Goal: Book appointment/travel/reservation

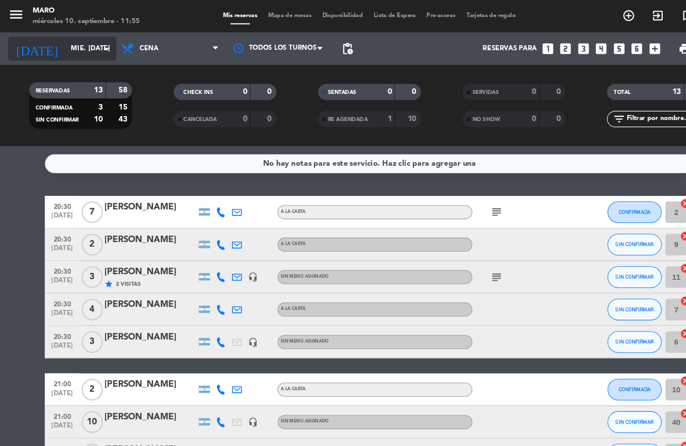
click at [81, 47] on input "mié. [DATE]" at bounding box center [103, 45] width 85 height 17
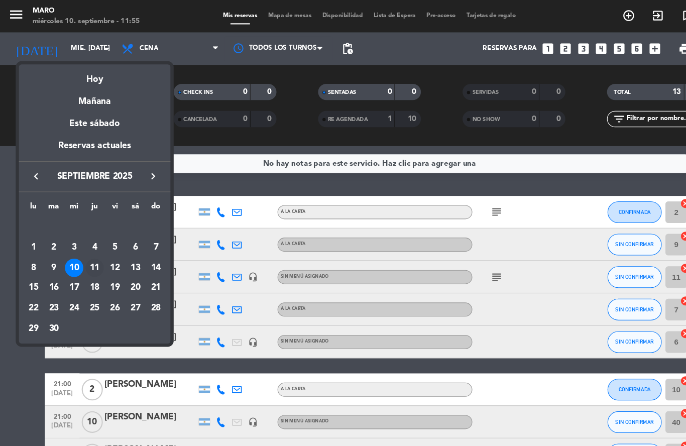
click at [87, 249] on div "11" at bounding box center [87, 248] width 17 height 17
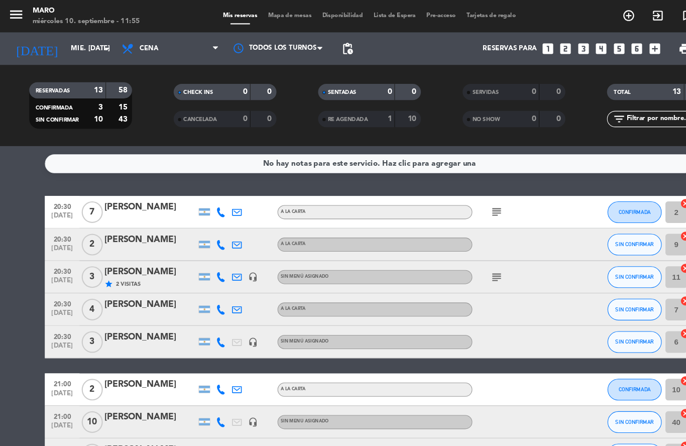
type input "[DEMOGRAPHIC_DATA] [DATE]"
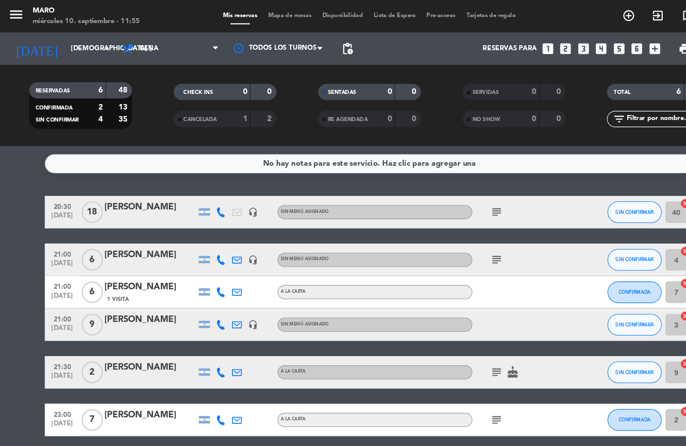
scroll to position [16, 0]
click at [609, 39] on icon "add_box" at bounding box center [607, 45] width 13 height 13
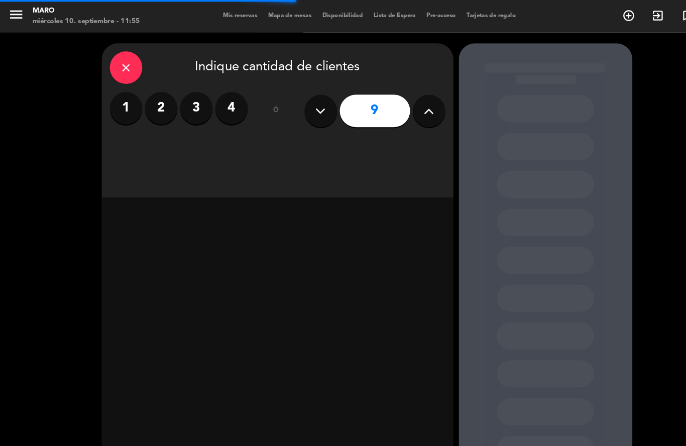
click at [400, 95] on icon at bounding box center [398, 102] width 10 height 15
click at [402, 95] on icon at bounding box center [398, 102] width 10 height 15
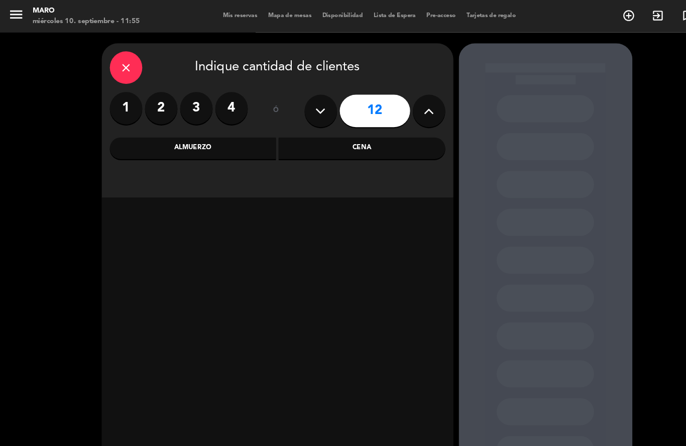
click at [403, 88] on button at bounding box center [398, 103] width 30 height 30
click at [396, 95] on icon at bounding box center [398, 102] width 10 height 15
click at [399, 95] on icon at bounding box center [398, 102] width 10 height 15
click at [396, 95] on icon at bounding box center [398, 102] width 10 height 15
type input "16"
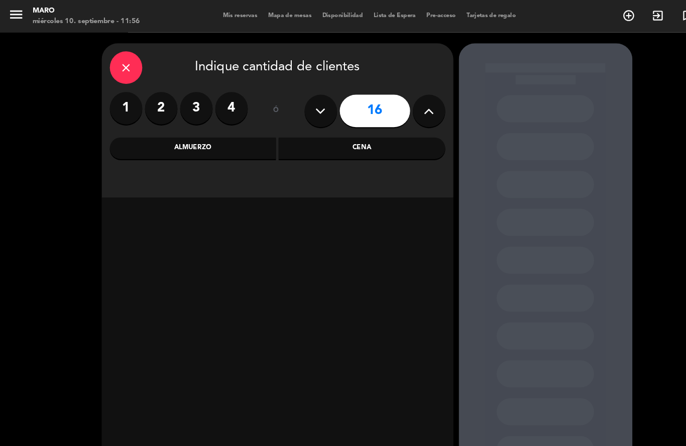
click at [346, 127] on div "Cena" at bounding box center [335, 137] width 155 height 20
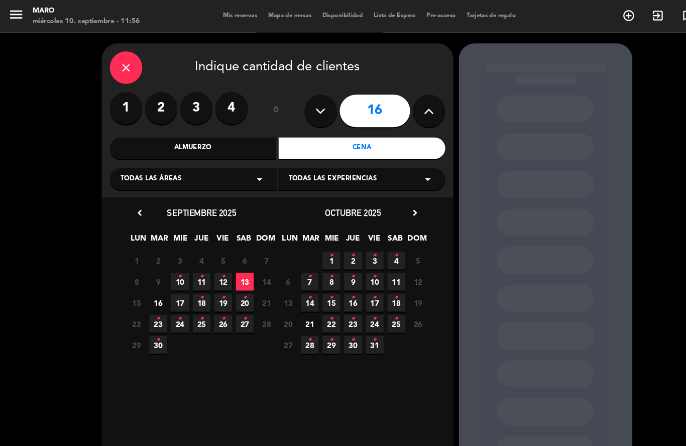
click at [184, 253] on span "11 •" at bounding box center [187, 261] width 17 height 17
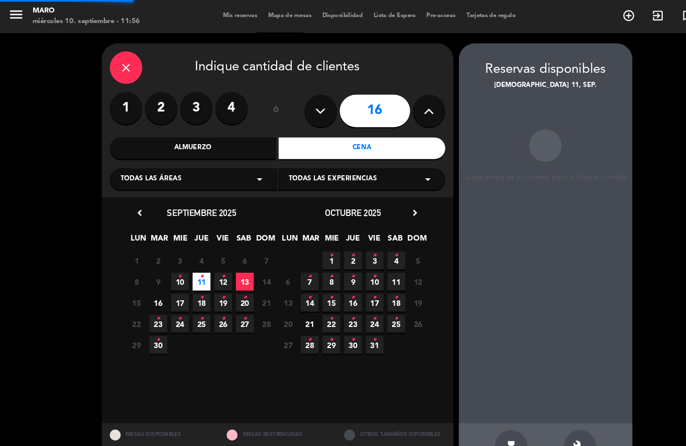
scroll to position [40, 0]
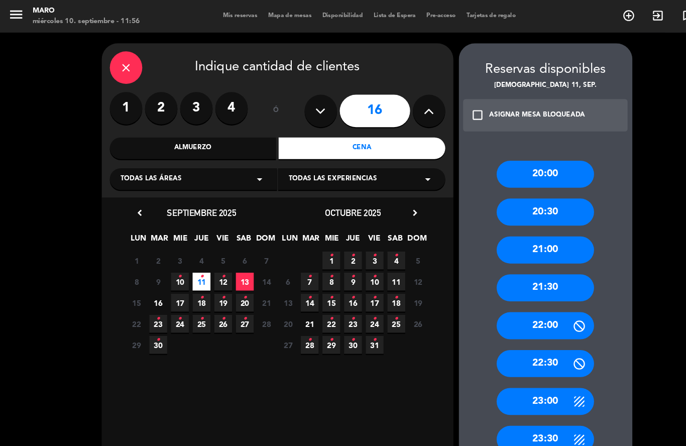
click at [502, 219] on div "21:00" at bounding box center [506, 231] width 90 height 25
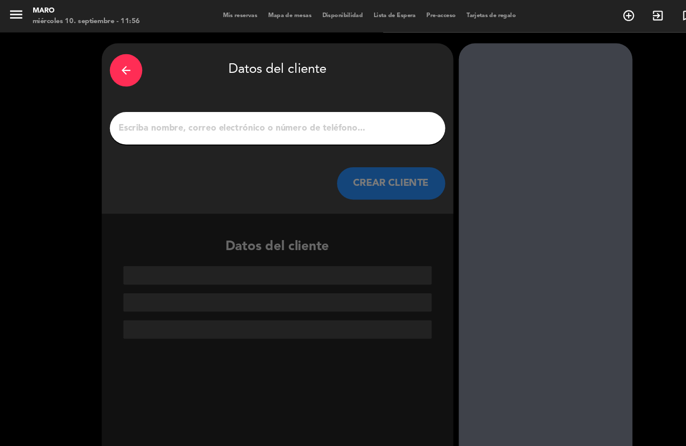
scroll to position [0, 0]
click at [222, 112] on input "1" at bounding box center [257, 119] width 296 height 14
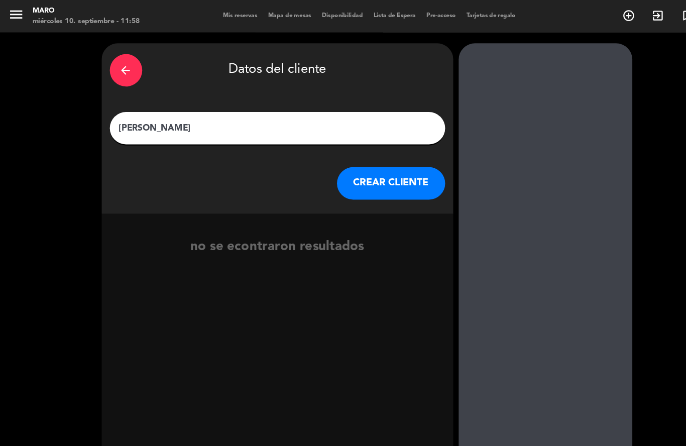
type input "[PERSON_NAME]"
click at [336, 176] on button "CREAR CLIENTE" at bounding box center [363, 170] width 100 height 30
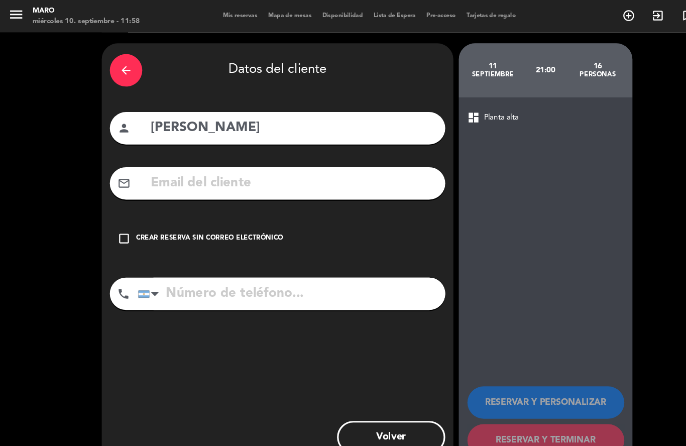
click at [174, 169] on input "text" at bounding box center [272, 170] width 266 height 21
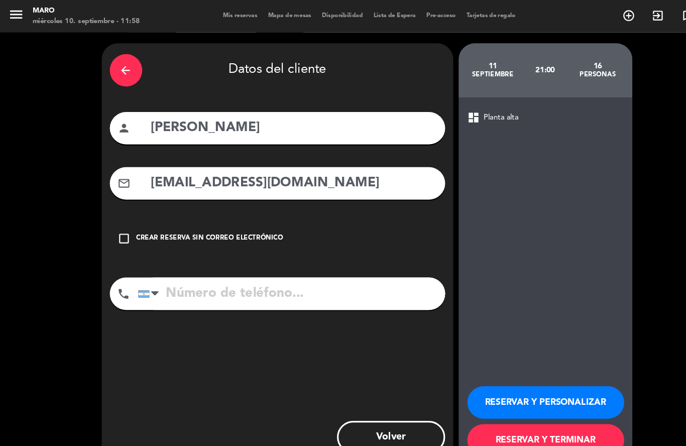
type input "[EMAIL_ADDRESS][DOMAIN_NAME]"
click at [168, 271] on input "tel" at bounding box center [270, 272] width 285 height 30
type input "1163660444"
click at [484, 376] on button "RESERVAR Y PERSONALIZAR" at bounding box center [507, 373] width 146 height 30
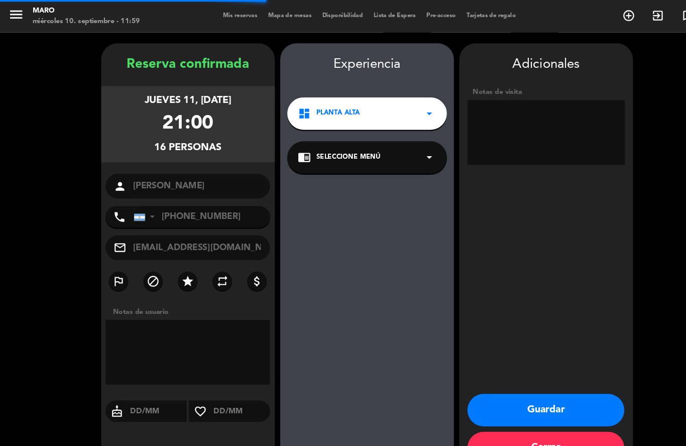
scroll to position [40, 0]
click at [460, 93] on textarea at bounding box center [507, 123] width 146 height 60
type textarea "Cumpleaños, mesa imperial"
click at [525, 385] on button "Guardar" at bounding box center [507, 380] width 146 height 30
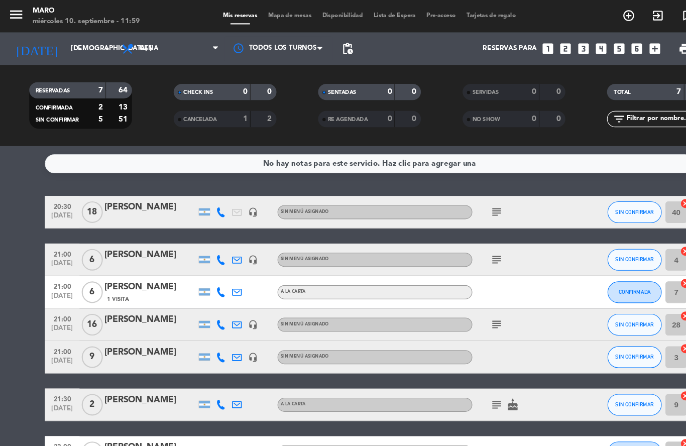
scroll to position [45, 0]
click at [151, 290] on div "[PERSON_NAME]" at bounding box center [139, 296] width 85 height 13
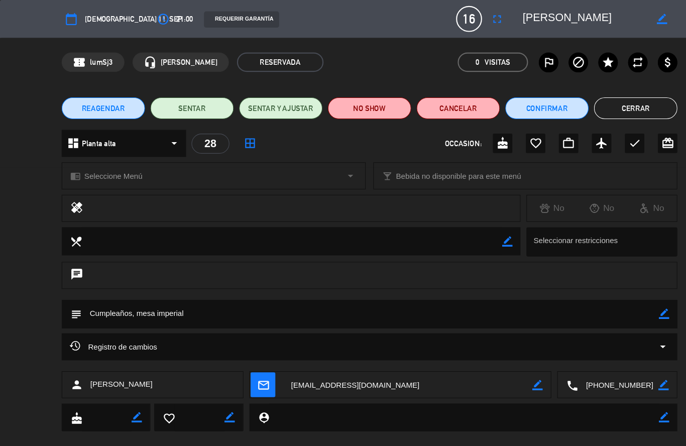
click at [200, 19] on div "REQUERIR GARANTÍA" at bounding box center [223, 18] width 69 height 15
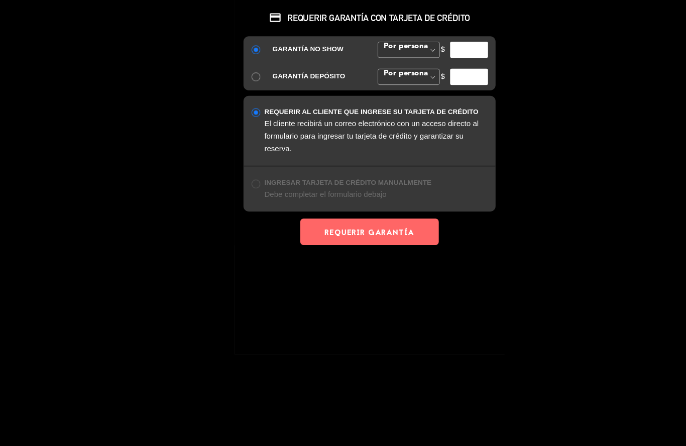
click at [437, 45] on input "number" at bounding box center [435, 46] width 35 height 15
type input "20000"
click at [361, 217] on button "REQUERIR GARANTÍA" at bounding box center [343, 215] width 128 height 25
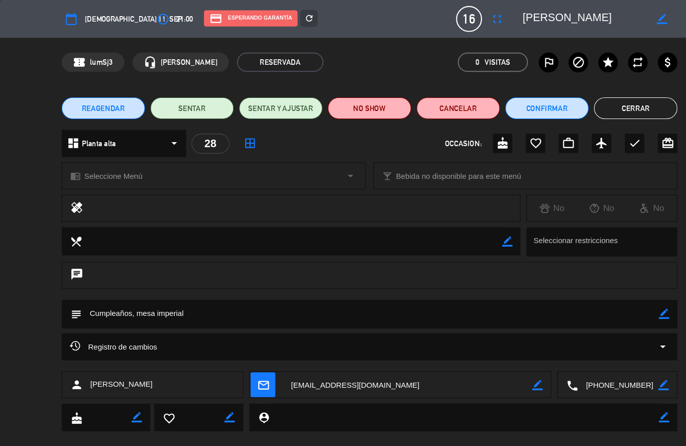
click at [593, 100] on button "Cerrar" at bounding box center [589, 100] width 77 height 20
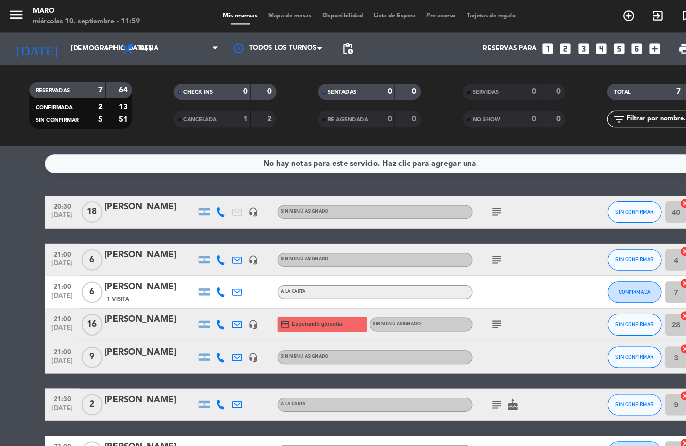
scroll to position [0, 0]
click at [165, 45] on span "Cena" at bounding box center [158, 45] width 100 height 22
click at [263, 17] on span "Mapa de mesas" at bounding box center [269, 15] width 50 height 6
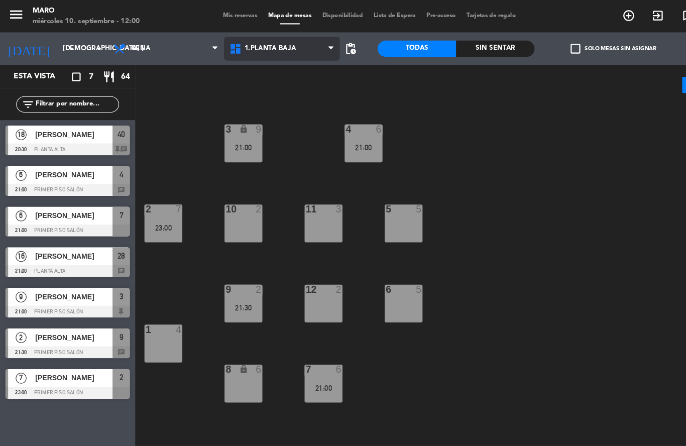
click at [266, 52] on span "1.Planta baja" at bounding box center [261, 45] width 107 height 22
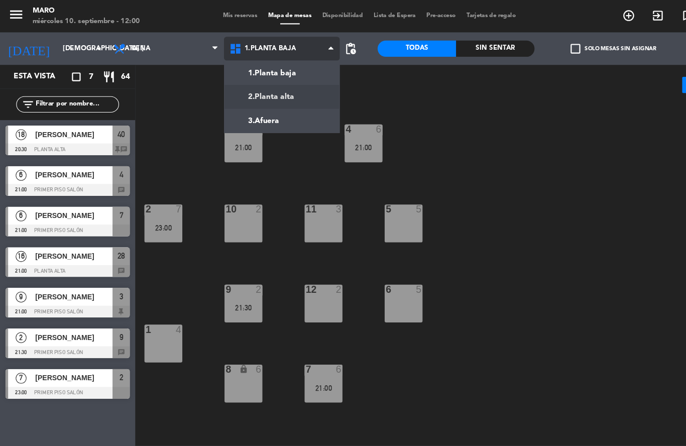
click at [266, 90] on ng-component "menu Maro miércoles 10. septiembre - 12:00 Mis reservas Mapa de mesas Disponibi…" at bounding box center [343, 207] width 686 height 414
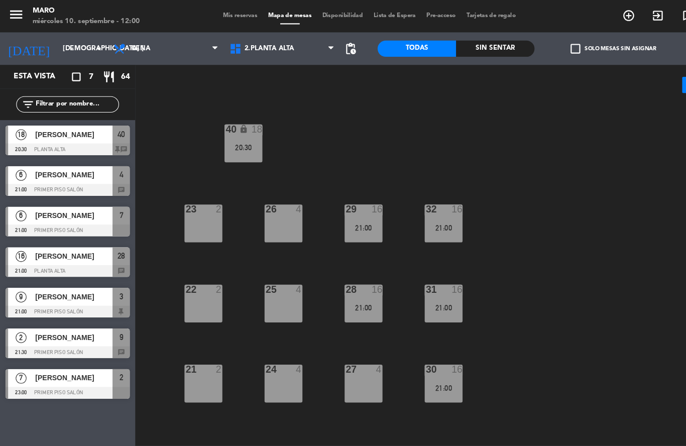
click at [348, 269] on div "16" at bounding box center [350, 268] width 10 height 9
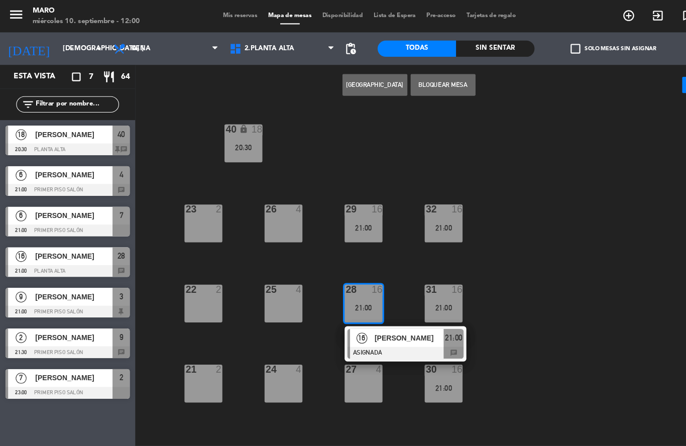
click at [408, 285] on div "21:00" at bounding box center [411, 285] width 35 height 7
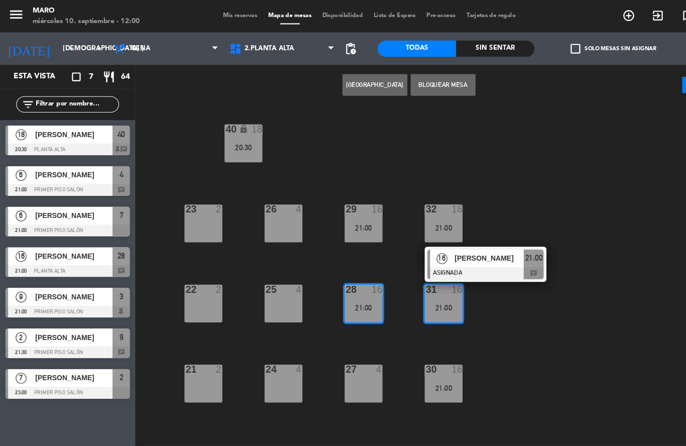
click at [429, 299] on div "31 16 21:00 16 [PERSON_NAME] ASIGNADA 21:00 chat" at bounding box center [411, 281] width 35 height 35
click at [423, 347] on div "16" at bounding box center [424, 342] width 10 height 9
click at [469, 326] on div "40 lock 18 20:30 23 2 26 4 29 16 21:00 32 16 21:00 22 2 25 4 28 16 21:00 31 16 …" at bounding box center [408, 256] width 553 height 316
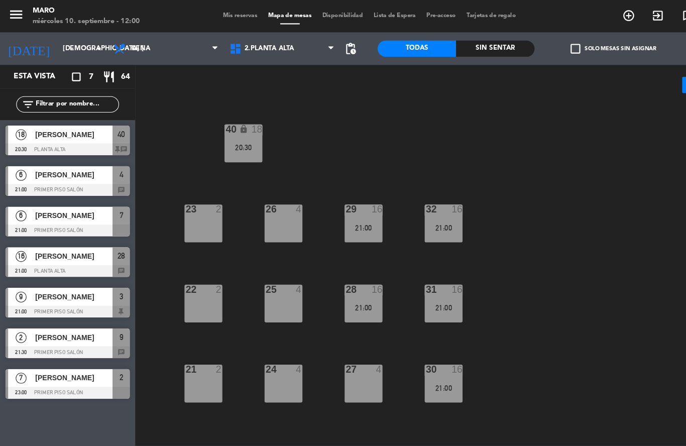
click at [414, 369] on div "30 16 21:00" at bounding box center [411, 355] width 35 height 35
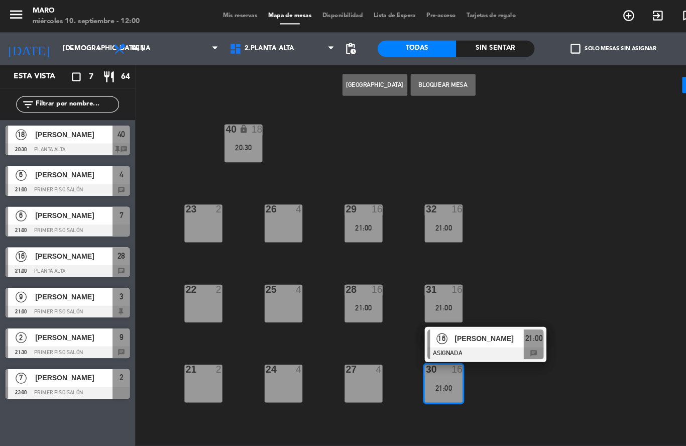
click at [221, 10] on div "menu Maro miércoles 10. septiembre - 12:00 Mis reservas Mapa de mesas Disponibi…" at bounding box center [343, 15] width 686 height 30
click at [219, 15] on span "Mis reservas" at bounding box center [223, 15] width 42 height 6
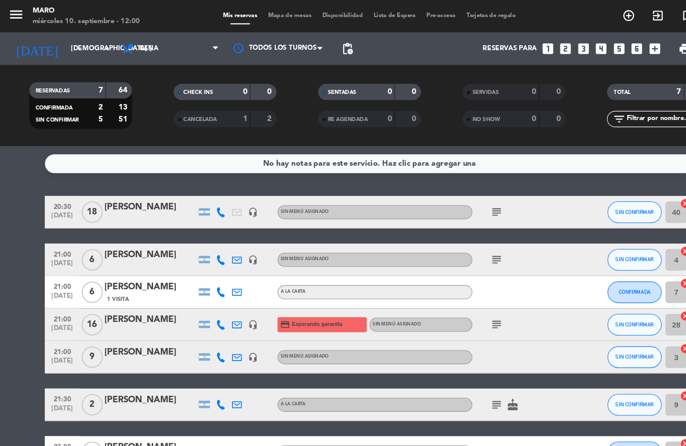
scroll to position [37, 0]
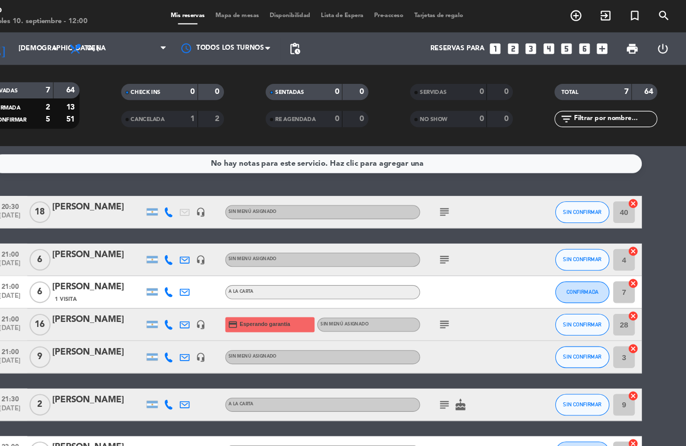
click at [631, 288] on icon "cancel" at bounding box center [636, 293] width 10 height 10
click at [623, 295] on icon "border_all" at bounding box center [629, 301] width 12 height 12
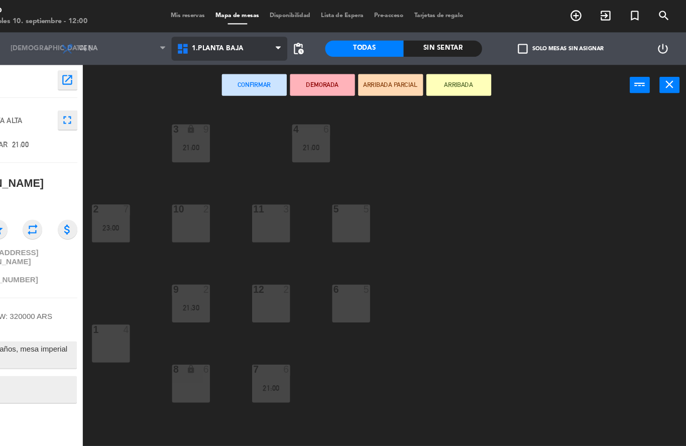
click at [236, 52] on span "1.Planta baja" at bounding box center [261, 45] width 107 height 22
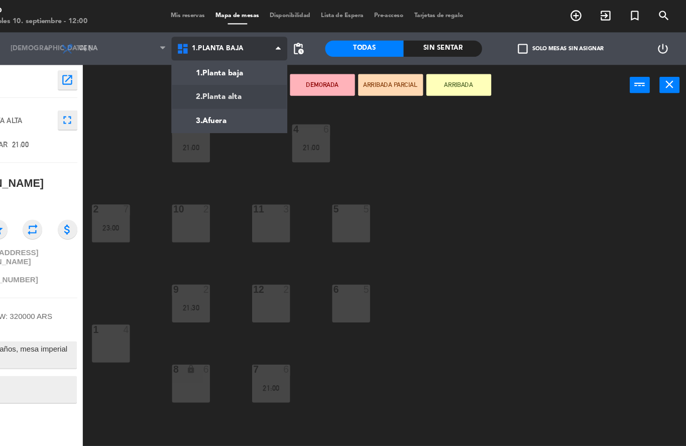
click at [224, 86] on ng-component "menu Maro miércoles 10. septiembre - 12:00 Mis reservas Mapa de mesas Disponibi…" at bounding box center [343, 207] width 686 height 414
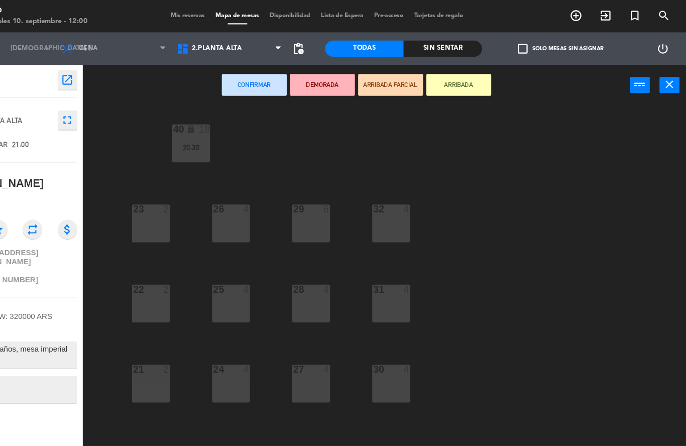
click at [320, 201] on div "29 6" at bounding box center [337, 207] width 35 height 35
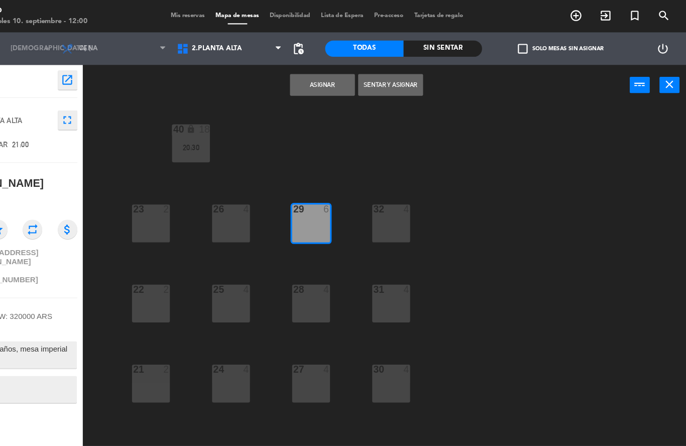
click at [394, 205] on div "32 4" at bounding box center [411, 207] width 35 height 35
click at [320, 279] on div "28 4" at bounding box center [337, 281] width 35 height 35
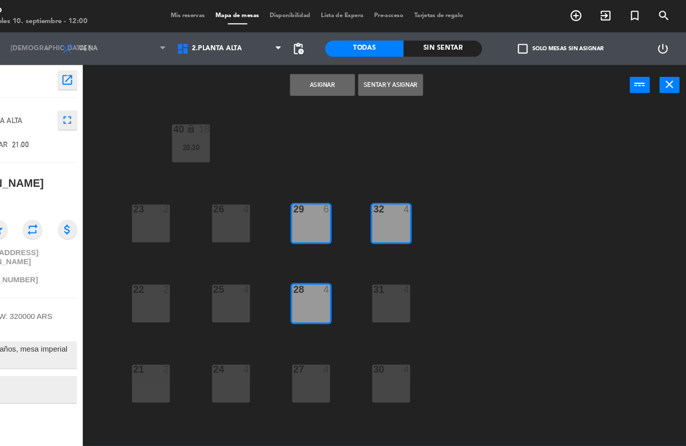
click at [394, 278] on div "31 4" at bounding box center [411, 281] width 35 height 35
click at [318, 82] on button "Asignar" at bounding box center [348, 79] width 60 height 20
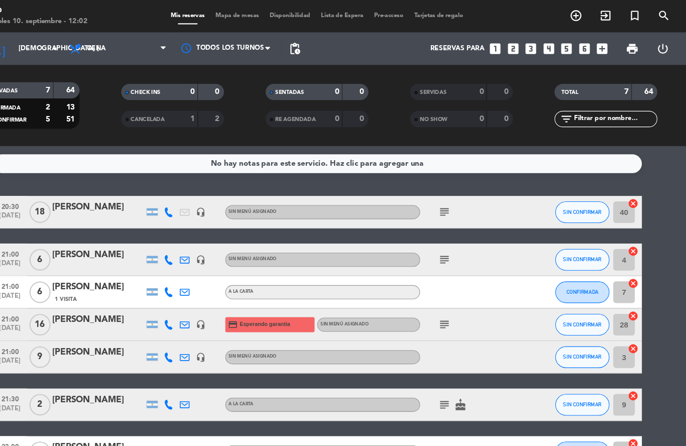
scroll to position [37, 0]
